Goal: Use online tool/utility: Utilize a website feature to perform a specific function

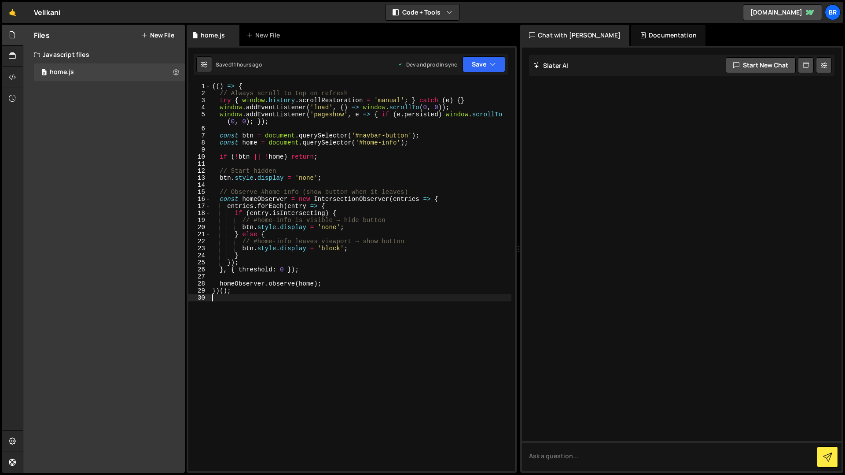
type textarea "})();"
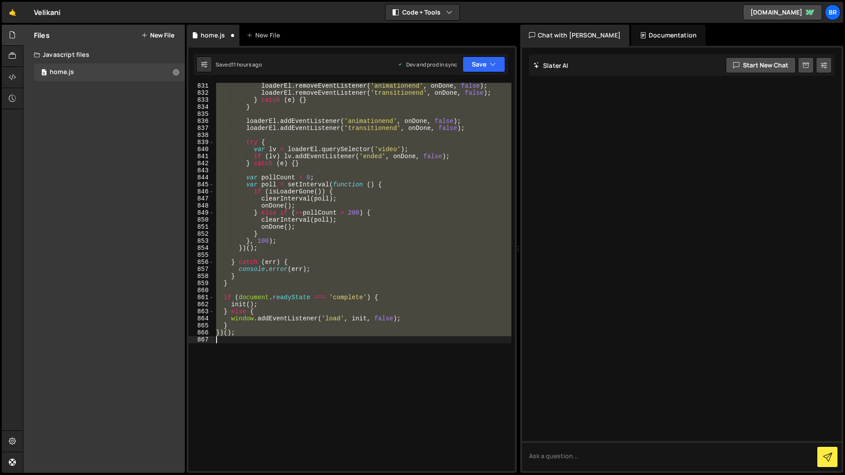
scroll to position [6060, 0]
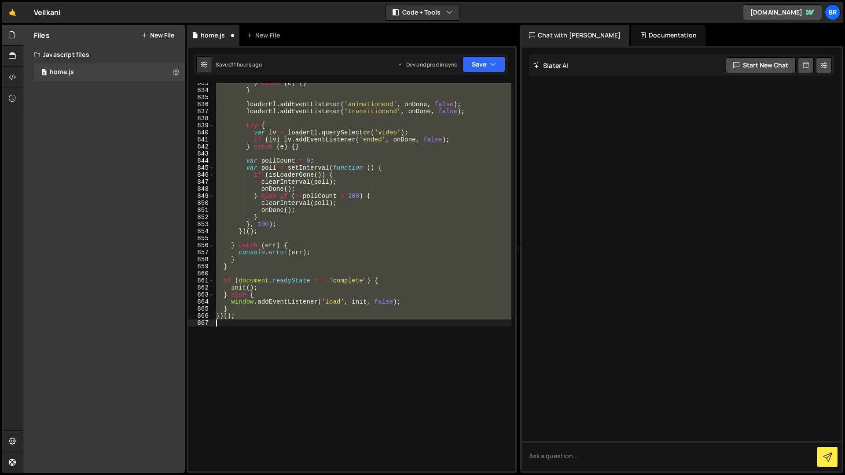
click at [316, 388] on div "} catch ( e ) { } } loaderEl . addEventListener ( 'animationend' , onDone , fal…" at bounding box center [362, 277] width 297 height 388
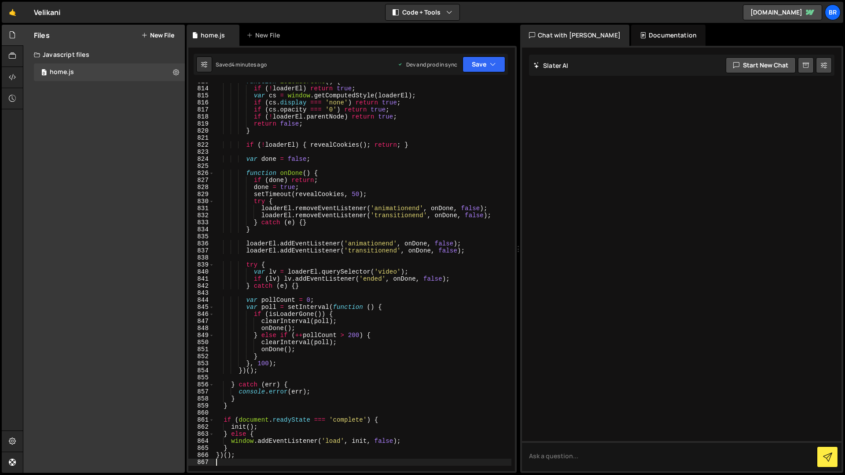
scroll to position [6106, 0]
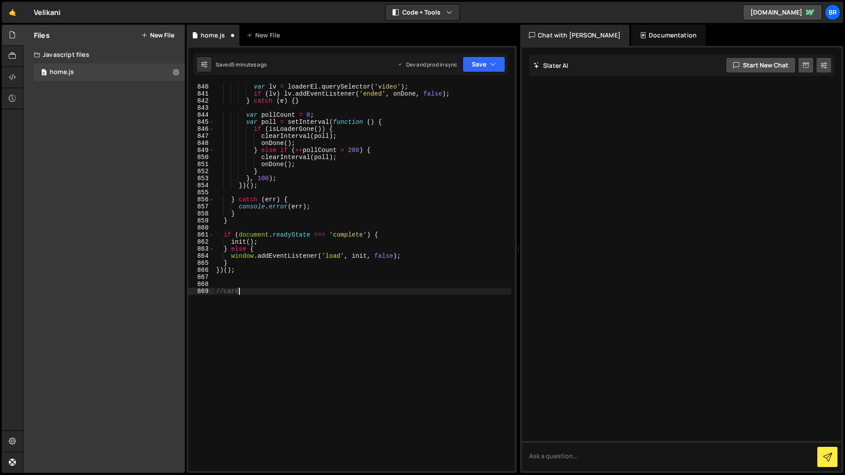
type textarea "//cards"
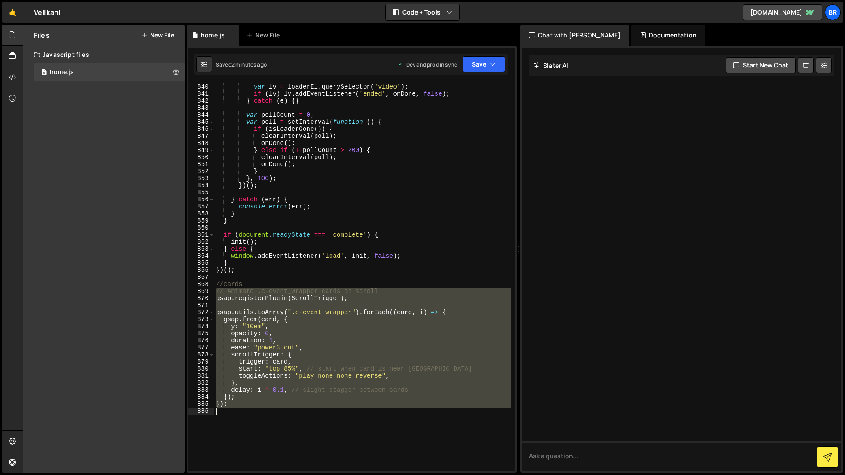
drag, startPoint x: 217, startPoint y: 291, endPoint x: 287, endPoint y: 456, distance: 179.3
click at [287, 456] on div "try { var lv = loaderEl . querySelector ( 'video' ) ; if ( lv ) lv . addEventLi…" at bounding box center [362, 277] width 297 height 402
type textarea "});"
paste textarea
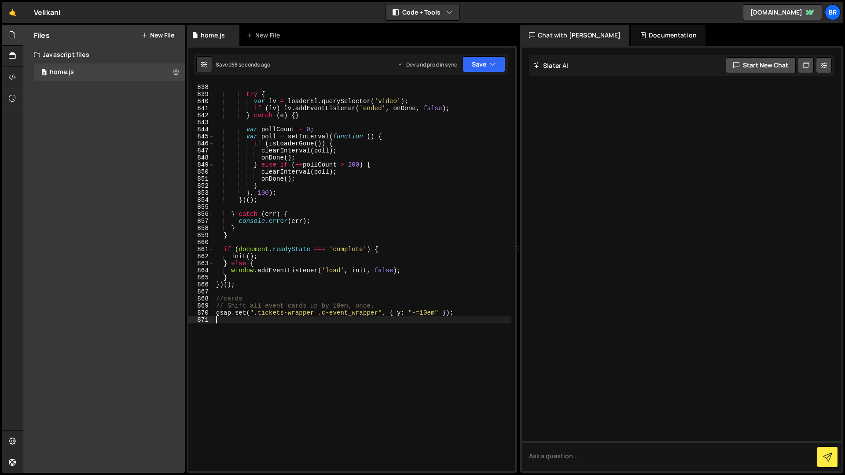
scroll to position [6134, 0]
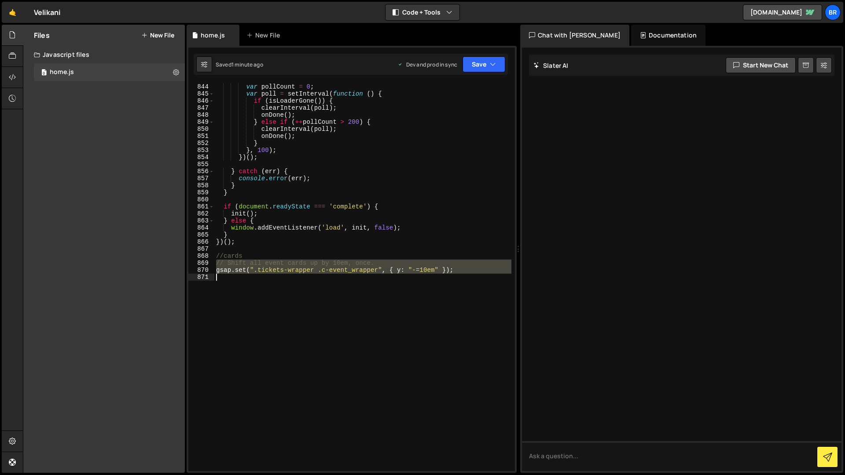
drag, startPoint x: 216, startPoint y: 263, endPoint x: 299, endPoint y: 282, distance: 85.8
click at [299, 282] on div "var pollCount = 0 ; var poll = setInterval ( function ( ) { if ( isLoaderGone (…" at bounding box center [362, 277] width 297 height 402
type textarea "gsap.set(".tickets-wrapper .c-event_wrapper", { y: "-=10em" });"
paste textarea
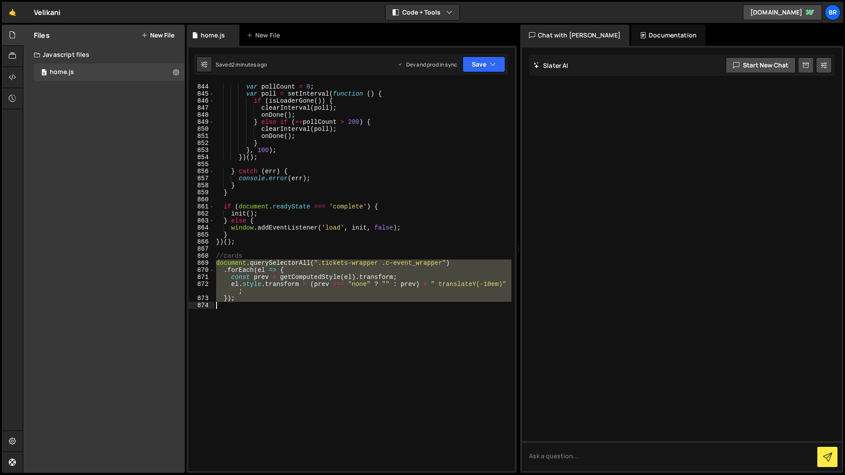
drag, startPoint x: 216, startPoint y: 263, endPoint x: 348, endPoint y: 339, distance: 152.2
click at [348, 339] on div "var pollCount = 0 ; var poll = setInterval ( function ( ) { if ( isLoaderGone (…" at bounding box center [362, 277] width 297 height 402
type textarea "});"
paste textarea
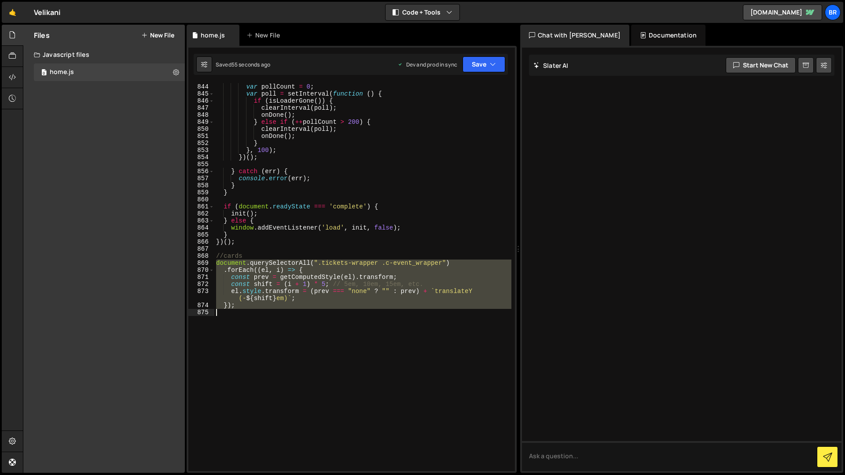
drag, startPoint x: 215, startPoint y: 260, endPoint x: 307, endPoint y: 346, distance: 125.5
click at [307, 346] on div "var pollCount = 0 ; var poll = setInterval ( function ( ) { if ( isLoaderGone (…" at bounding box center [362, 277] width 297 height 402
type textarea "});"
paste textarea
drag, startPoint x: 246, startPoint y: 281, endPoint x: 284, endPoint y: 315, distance: 50.9
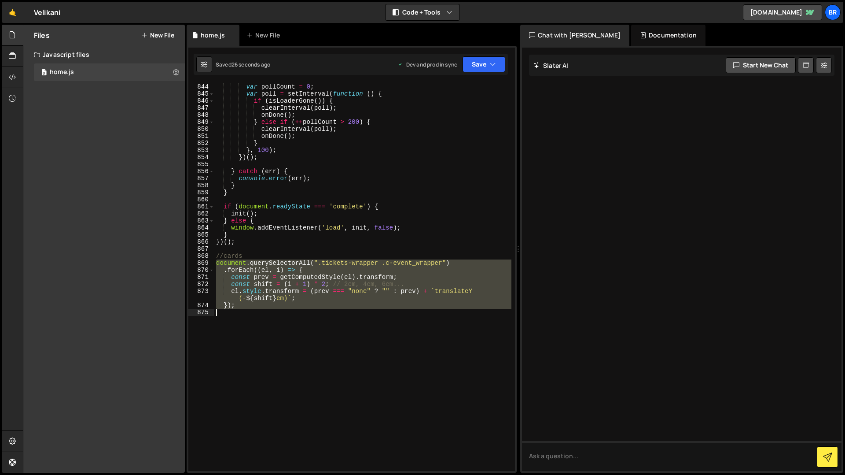
click at [284, 315] on div "var pollCount = 0 ; var poll = setInterval ( function ( ) { if ( isLoaderGone (…" at bounding box center [362, 277] width 297 height 402
type textarea "});"
click at [221, 248] on div "var pollCount = 0 ; var poll = setInterval ( function ( ) { if ( isLoaderGone (…" at bounding box center [362, 277] width 297 height 402
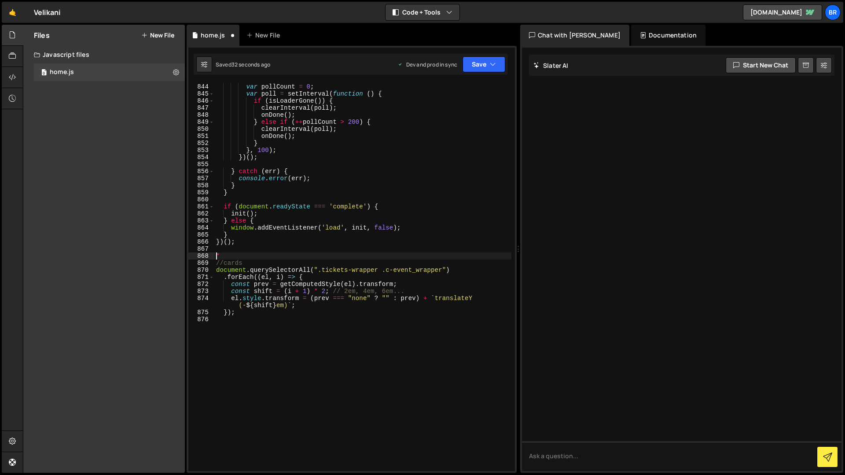
type textarea "/*"
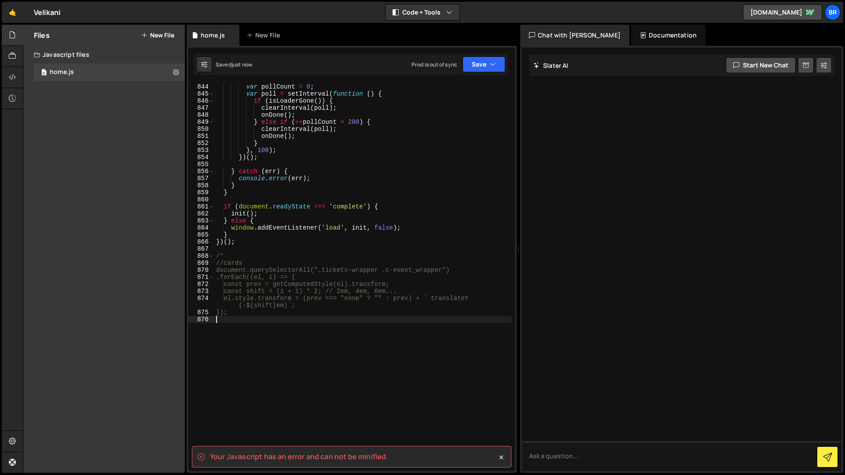
click at [239, 327] on div "var pollCount = 0 ; var poll = setInterval ( function ( ) { if ( isLoaderGone (…" at bounding box center [362, 277] width 297 height 402
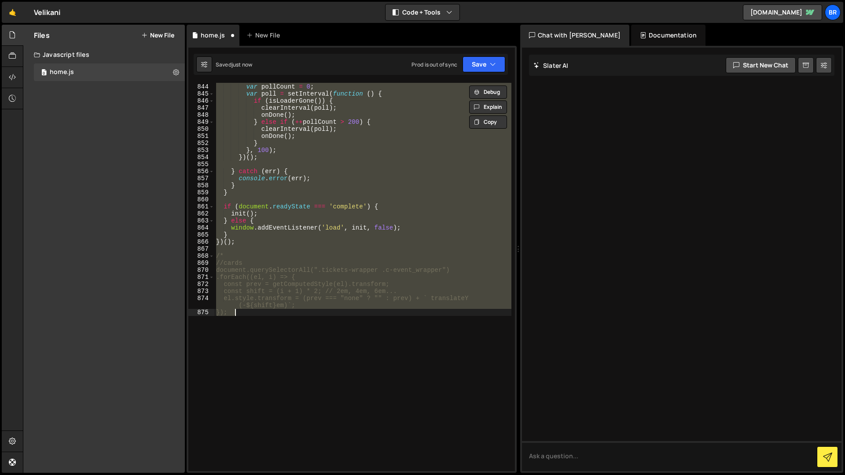
type textarea "});"
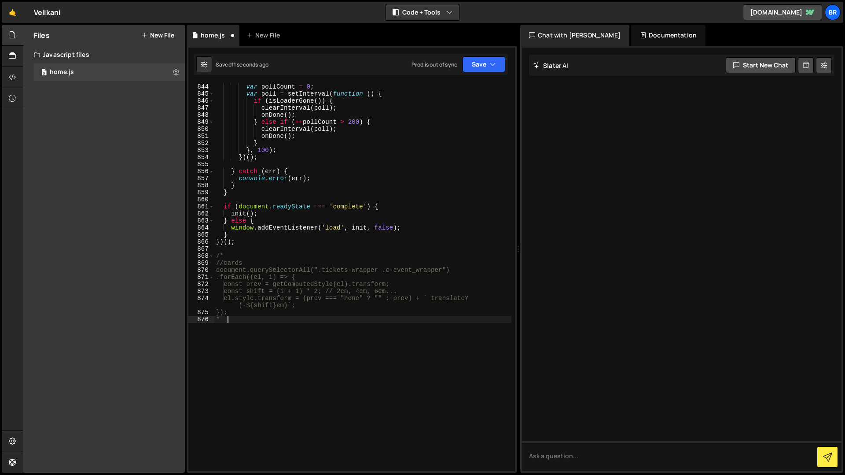
scroll to position [0, 0]
type textarea "*/"
type textarea "//cards"
paste textarea
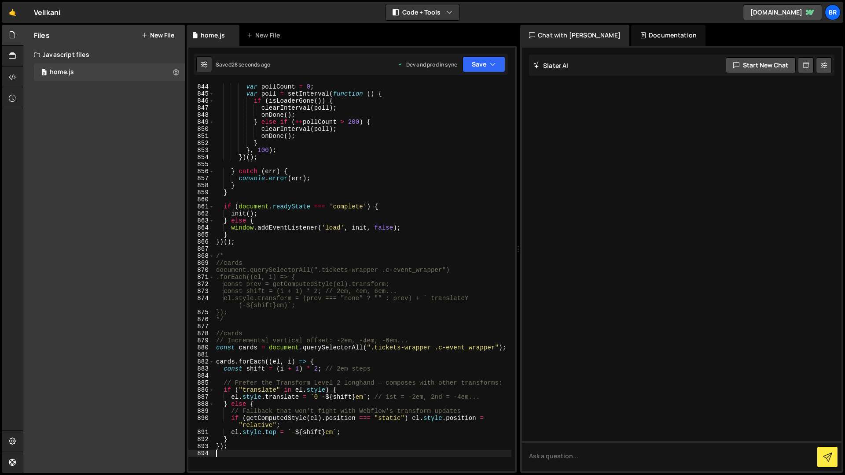
click at [215, 346] on div "var pollCount = 0 ; var poll = setInterval ( function ( ) { if ( isLoaderGone (…" at bounding box center [362, 277] width 297 height 402
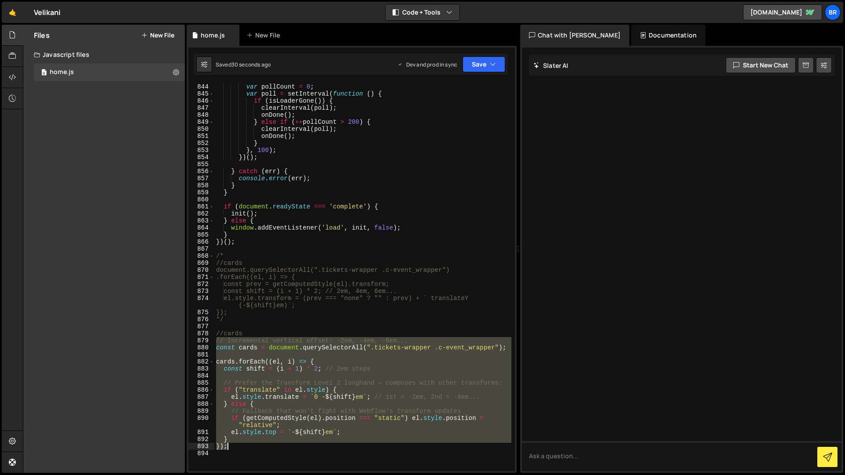
drag, startPoint x: 215, startPoint y: 341, endPoint x: 282, endPoint y: 445, distance: 123.9
click at [282, 445] on div "var pollCount = 0 ; var poll = setInterval ( function ( ) { if ( isLoaderGone (…" at bounding box center [362, 277] width 297 height 402
type textarea "} });"
paste textarea
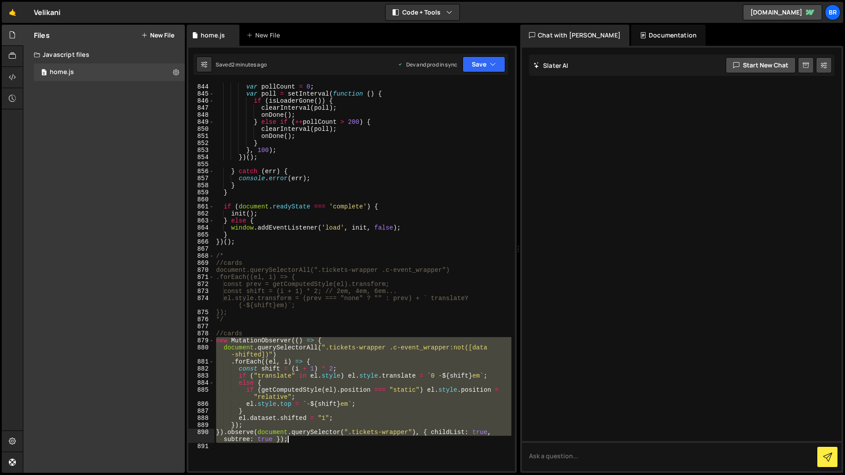
drag, startPoint x: 230, startPoint y: 355, endPoint x: 320, endPoint y: 438, distance: 122.1
click at [320, 438] on div "var pollCount = 0 ; var poll = setInterval ( function ( ) { if ( isLoaderGone (…" at bounding box center [362, 277] width 297 height 402
type textarea "}); }).observe(document.querySelector(".tickets-wrapper"), { childList: true, s…"
paste textarea
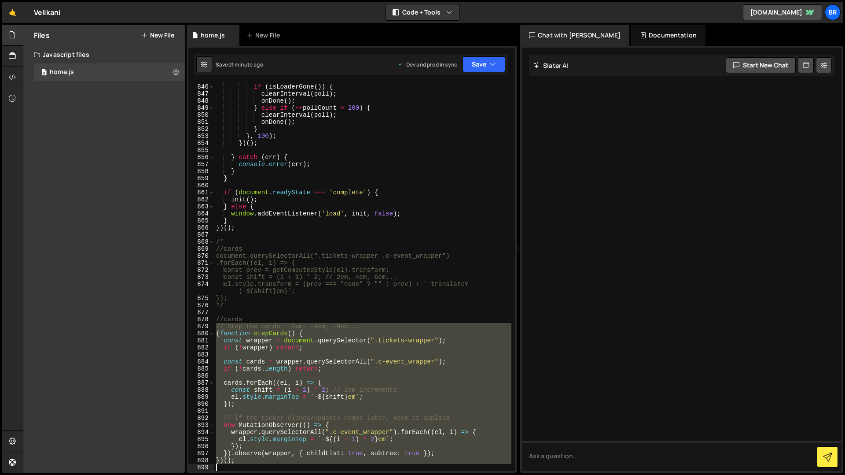
drag, startPoint x: 218, startPoint y: 324, endPoint x: 371, endPoint y: 471, distance: 212.3
click at [371, 471] on div "1 Type cmd + s to save your Javascript file. הההההההההההההההההההההההההההההההההה…" at bounding box center [352, 259] width 330 height 427
type textarea "})();"
paste textarea
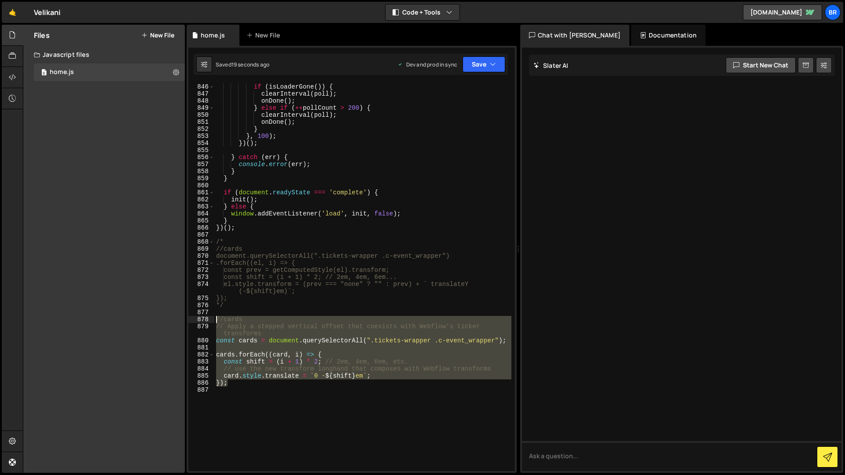
drag, startPoint x: 243, startPoint y: 383, endPoint x: 204, endPoint y: 321, distance: 73.0
click at [204, 321] on div "845 846 847 848 849 850 851 852 853 854 855 856 857 858 859 860 861 862 863 864…" at bounding box center [351, 277] width 327 height 388
click at [249, 327] on div "var poll = setInterval ( function ( ) { if ( isLoaderGone ( )) { clearInterval …" at bounding box center [362, 277] width 297 height 402
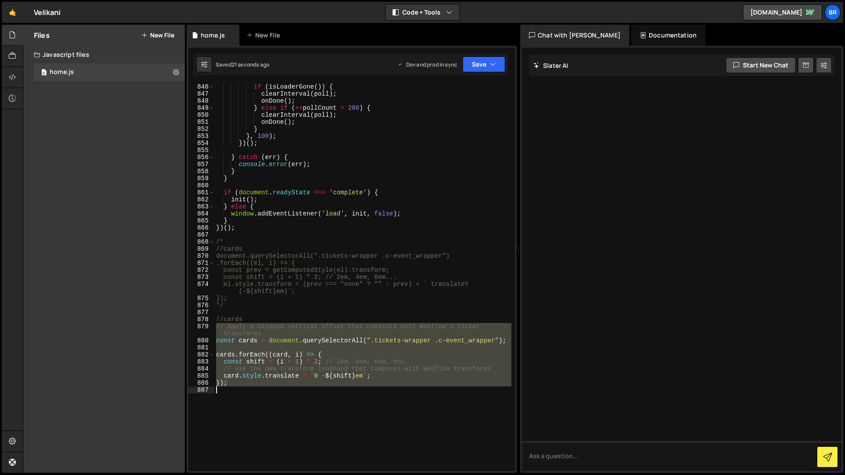
drag, startPoint x: 217, startPoint y: 325, endPoint x: 348, endPoint y: 417, distance: 160.6
click at [348, 417] on div "var poll = setInterval ( function ( ) { if ( isLoaderGone ( )) { clearInterval …" at bounding box center [362, 277] width 297 height 402
type textarea "});"
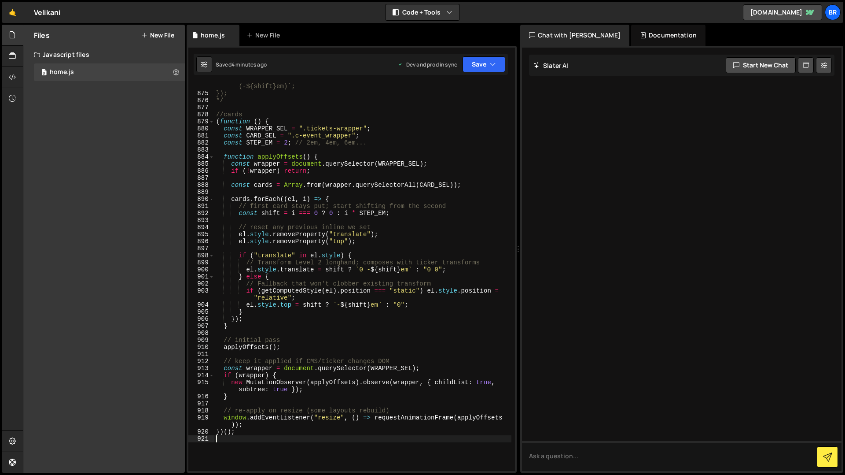
scroll to position [6350, 0]
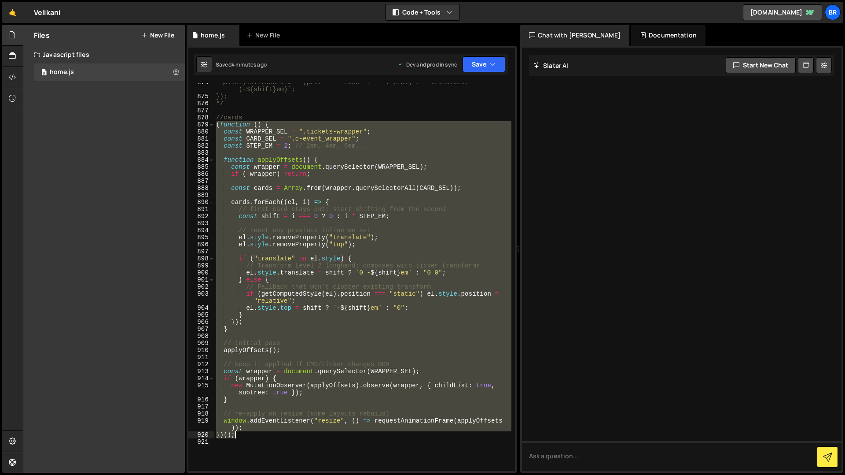
drag, startPoint x: 217, startPoint y: 123, endPoint x: 297, endPoint y: 435, distance: 322.7
click at [297, 435] on div "el.style.transform = (prev === "none" ? "" : prev) + ` translateY (-${shift}em)…" at bounding box center [362, 283] width 297 height 409
type textarea "window.addEventListener("resize", () => requestAnimationFrame(applyOffsets)); }…"
paste textarea
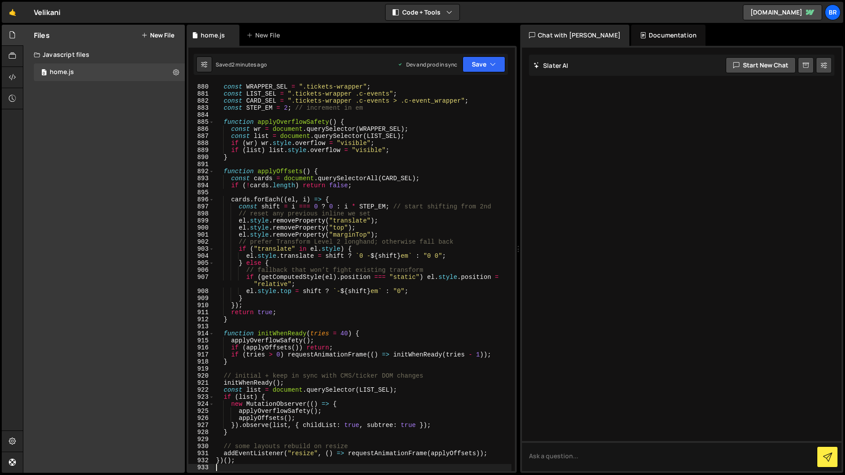
click at [246, 468] on div "( function ( ) { const WRAPPER_SEL = ".tickets-wrapper" ; const LIST_SEL = ".ti…" at bounding box center [362, 277] width 297 height 402
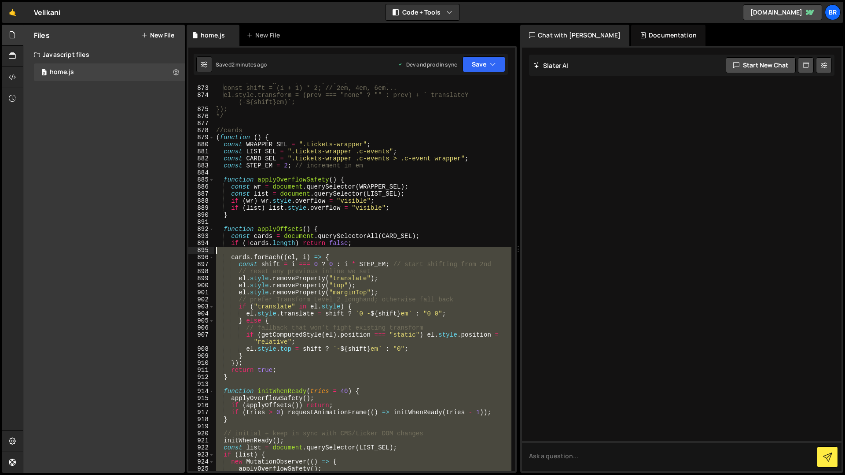
scroll to position [6283, 0]
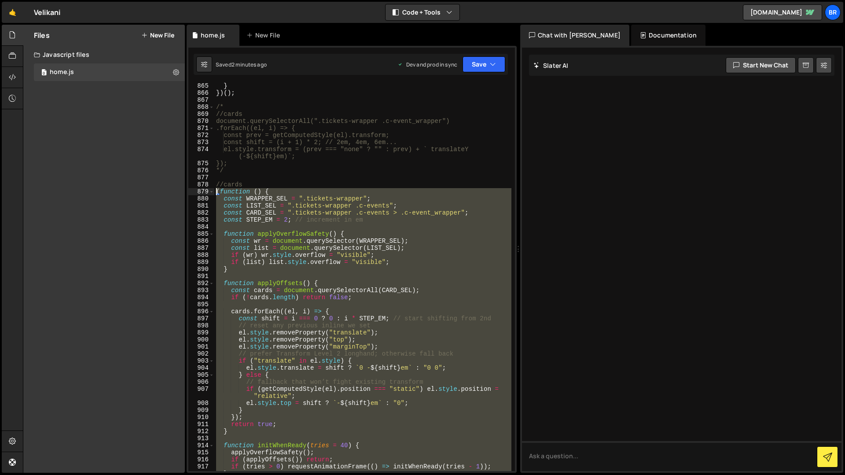
drag, startPoint x: 231, startPoint y: 461, endPoint x: 217, endPoint y: 191, distance: 270.2
click at [217, 191] on div "} }) ( ) ; /* //cards document.querySelectorAll(".tickets-wrapper .c-event_wrap…" at bounding box center [362, 283] width 297 height 402
paste textarea "const items = document.querySelectorAll('.c-event_wrapper'); items.forEach((ite…"
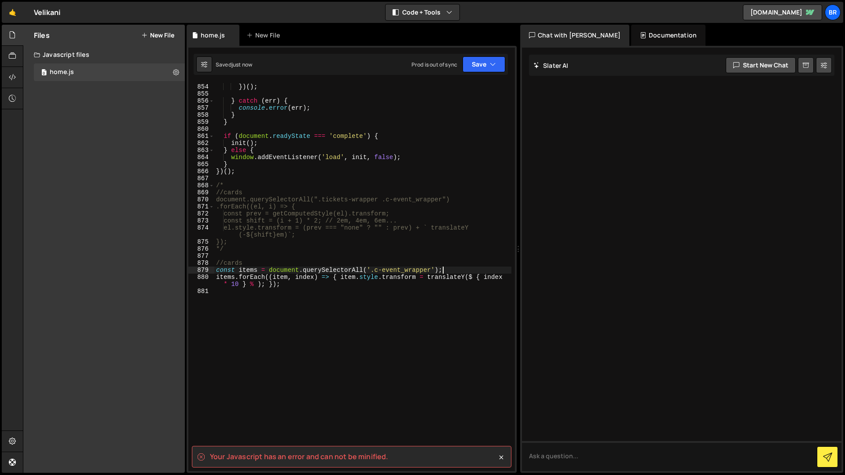
click at [294, 284] on div "} , 100 ) ; }) ( ) ; } catch ( err ) { console . error ( err ) ; } } if ( docum…" at bounding box center [362, 277] width 297 height 402
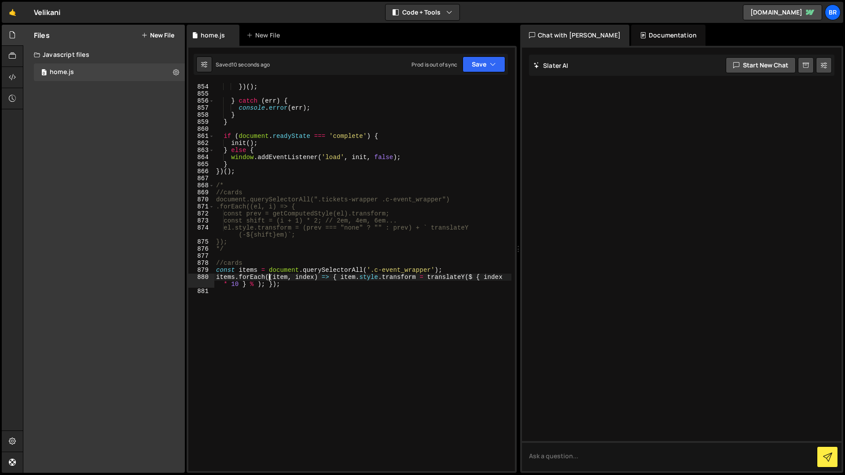
click at [268, 276] on div "} , 100 ) ; }) ( ) ; } catch ( err ) { console . error ( err ) ; } } if ( docum…" at bounding box center [362, 277] width 297 height 402
click at [272, 276] on div "} , 100 ) ; }) ( ) ; } catch ( err ) { console . error ( err ) ; } } if ( docum…" at bounding box center [362, 277] width 297 height 402
click at [336, 277] on div "} , 100 ) ; }) ( ) ; } catch ( err ) { console . error ( err ) ; } } if ( docum…" at bounding box center [362, 277] width 297 height 402
click at [470, 278] on div "} , 100 ) ; }) ( ) ; } catch ( err ) { console . error ( err ) ; } } if ( docum…" at bounding box center [362, 277] width 297 height 402
click at [480, 278] on div "} , 100 ) ; }) ( ) ; } catch ( err ) { console . error ( err ) ; } } if ( docum…" at bounding box center [362, 277] width 297 height 402
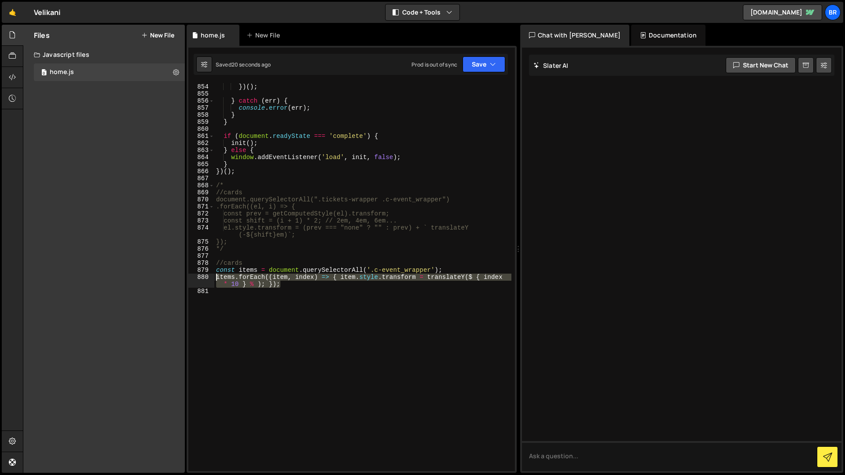
drag, startPoint x: 313, startPoint y: 284, endPoint x: 198, endPoint y: 272, distance: 115.2
click at [198, 272] on div "items.forEach((item, index) => { item.style.transform = translateY($ { index * …" at bounding box center [351, 277] width 327 height 388
type textarea "const items = document.querySelectorAll('.c-event_wrapper'); items.forEach((ite…"
paste textarea
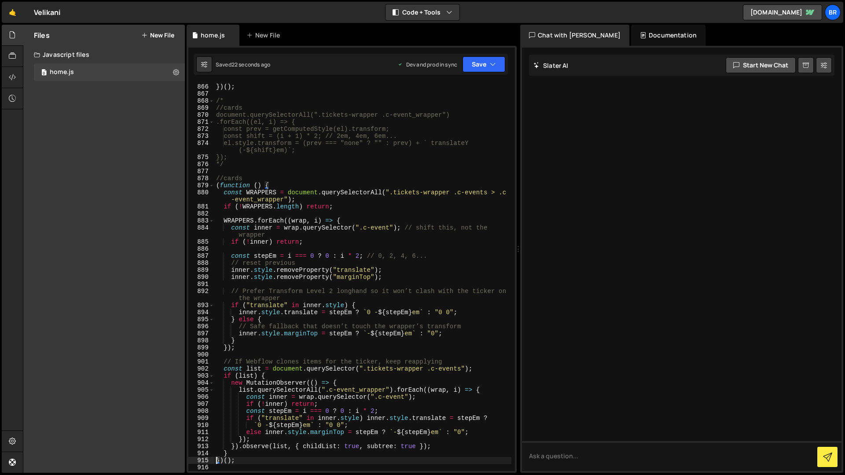
type textarea "})();"
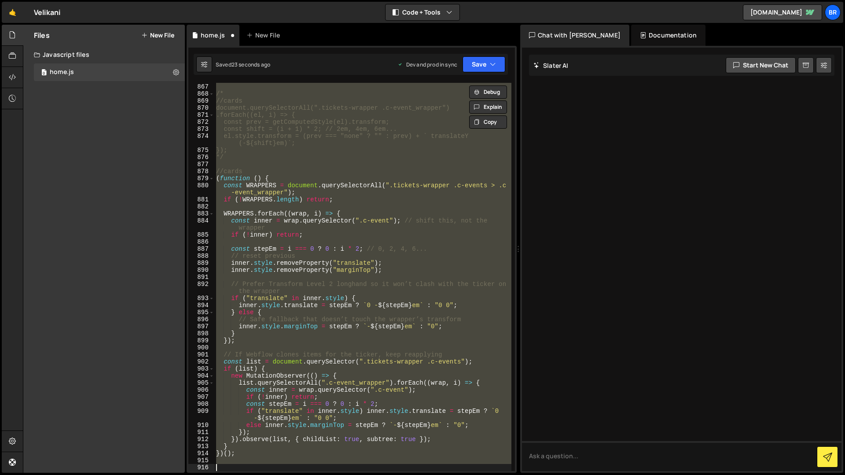
type textarea "const items = document.querySelectorAll('.c-event_wrapper'); items.forEach((ite…"
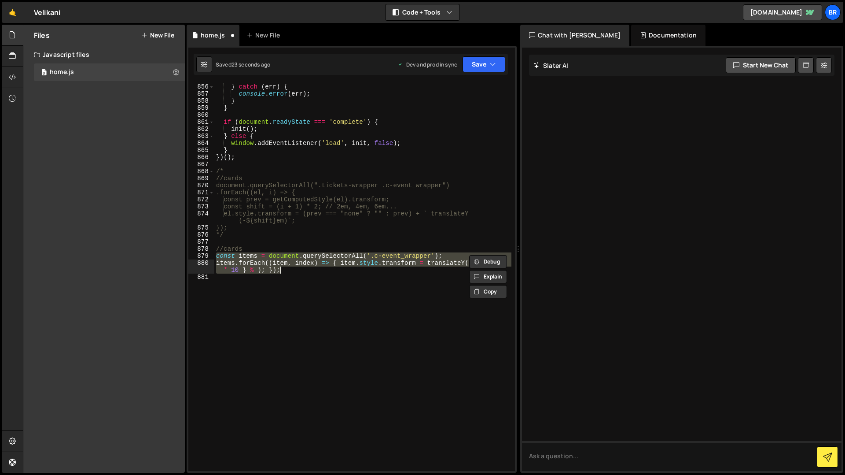
scroll to position [6219, 0]
paste textarea
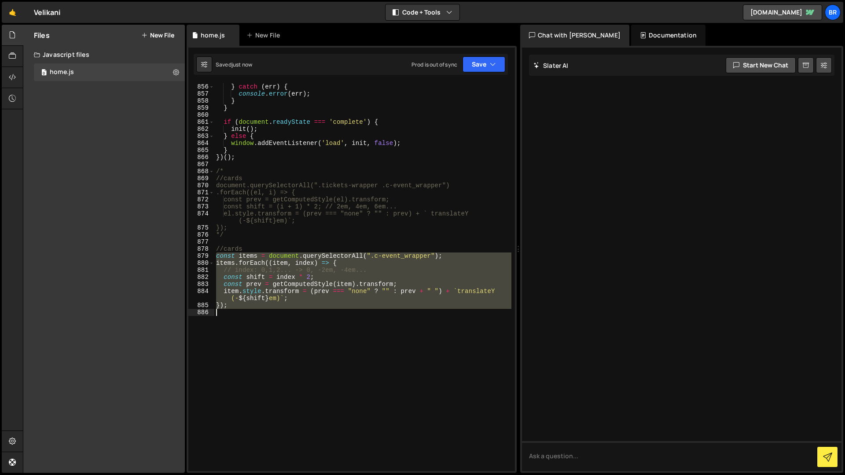
drag, startPoint x: 216, startPoint y: 257, endPoint x: 300, endPoint y: 327, distance: 109.7
click at [300, 327] on div "} catch ( err ) { console . error ( err ) ; } } if ( document . readyState === …" at bounding box center [362, 277] width 297 height 402
type textarea "});"
paste textarea
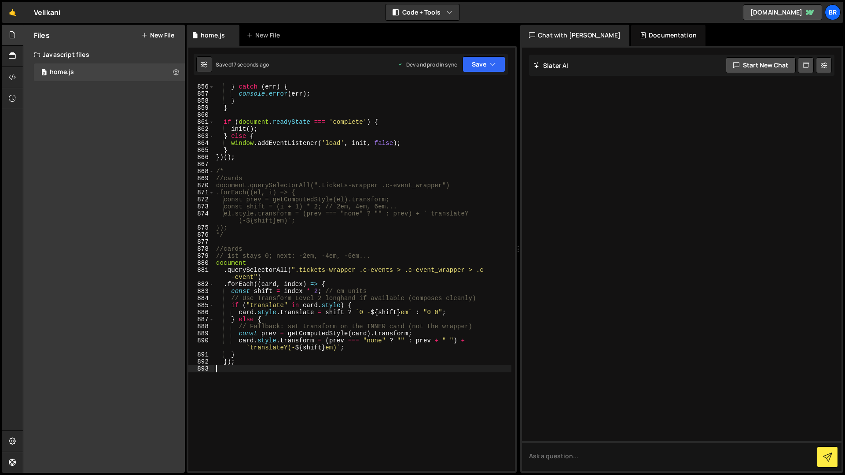
click at [229, 294] on div "} catch ( err ) { console . error ( err ) ; } } if ( document . readyState === …" at bounding box center [362, 277] width 297 height 402
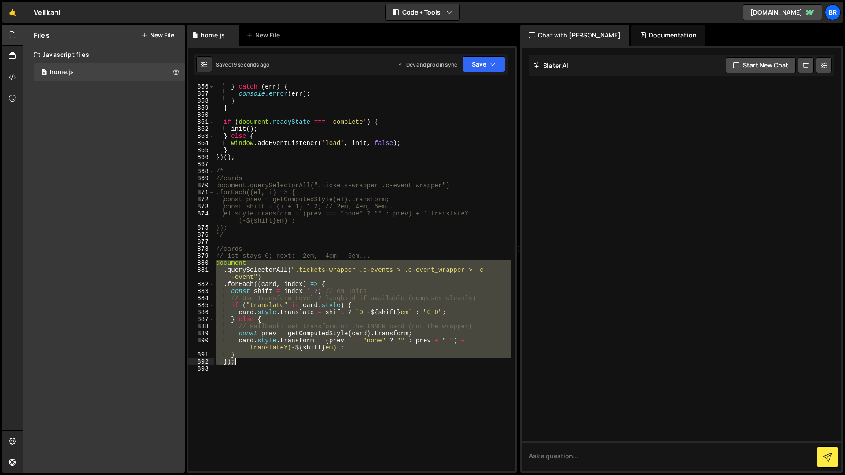
drag, startPoint x: 215, startPoint y: 260, endPoint x: 348, endPoint y: 361, distance: 166.8
click at [347, 361] on div "} catch ( err ) { console . error ( err ) ; } } if ( document . readyState === …" at bounding box center [362, 277] width 297 height 402
type textarea "} });"
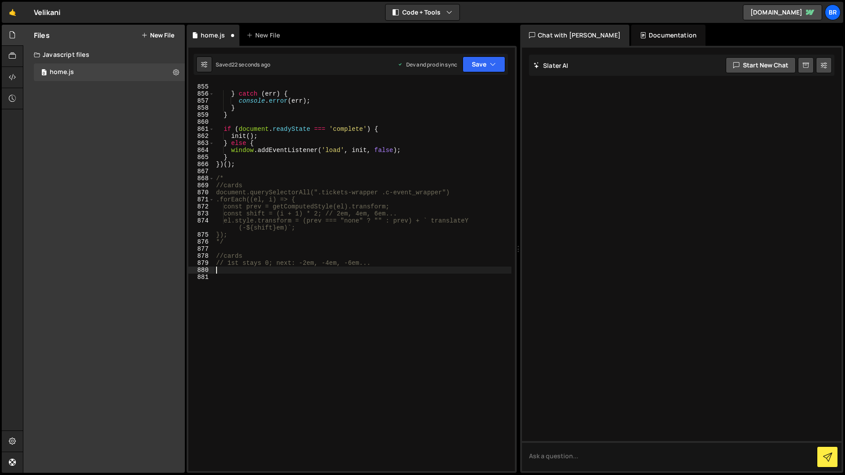
scroll to position [6212, 0]
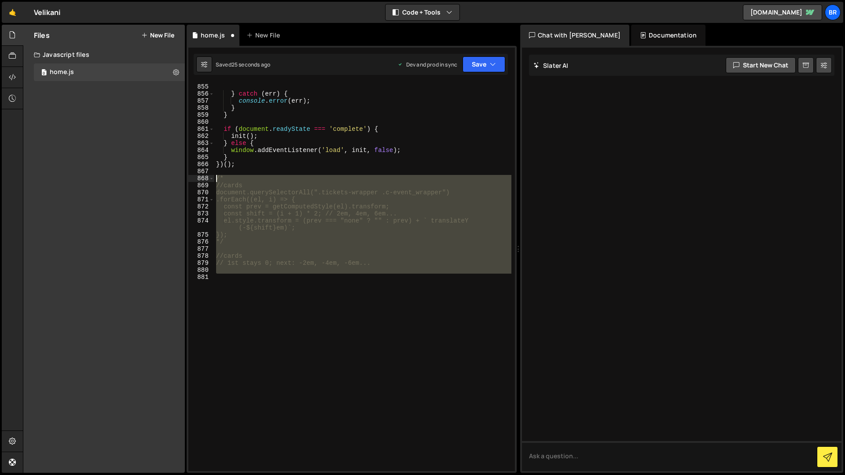
drag, startPoint x: 229, startPoint y: 274, endPoint x: 207, endPoint y: 177, distance: 98.9
click at [207, 177] on div "854 855 856 857 858 859 860 861 862 863 864 865 866 867 868 869 870 871 872 873…" at bounding box center [351, 277] width 327 height 388
type textarea "/* //cards"
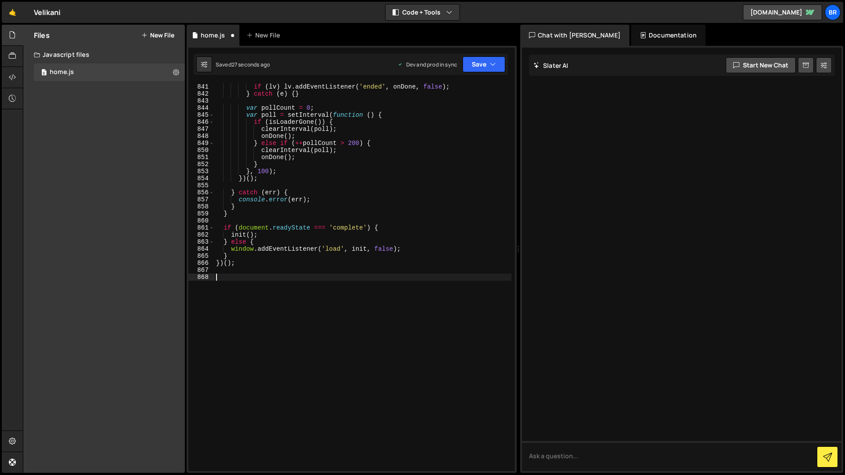
scroll to position [6106, 0]
